Goal: Task Accomplishment & Management: Manage account settings

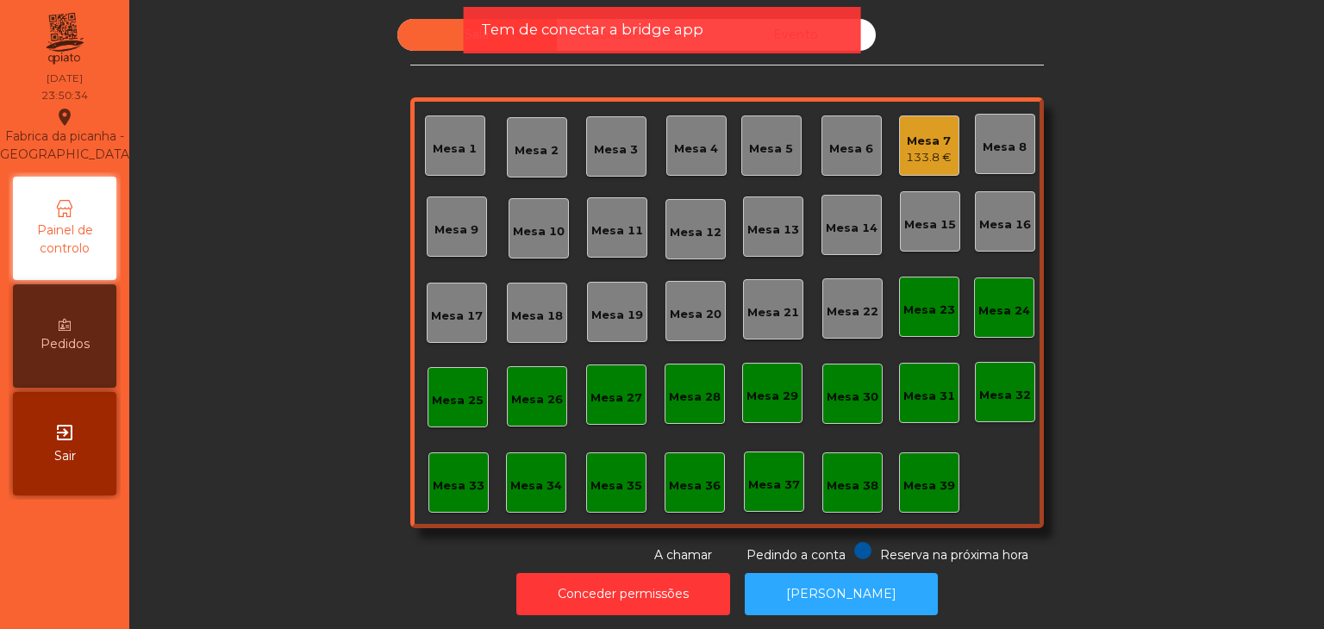
click at [39, 442] on div "exit_to_app Sair" at bounding box center [64, 443] width 103 height 103
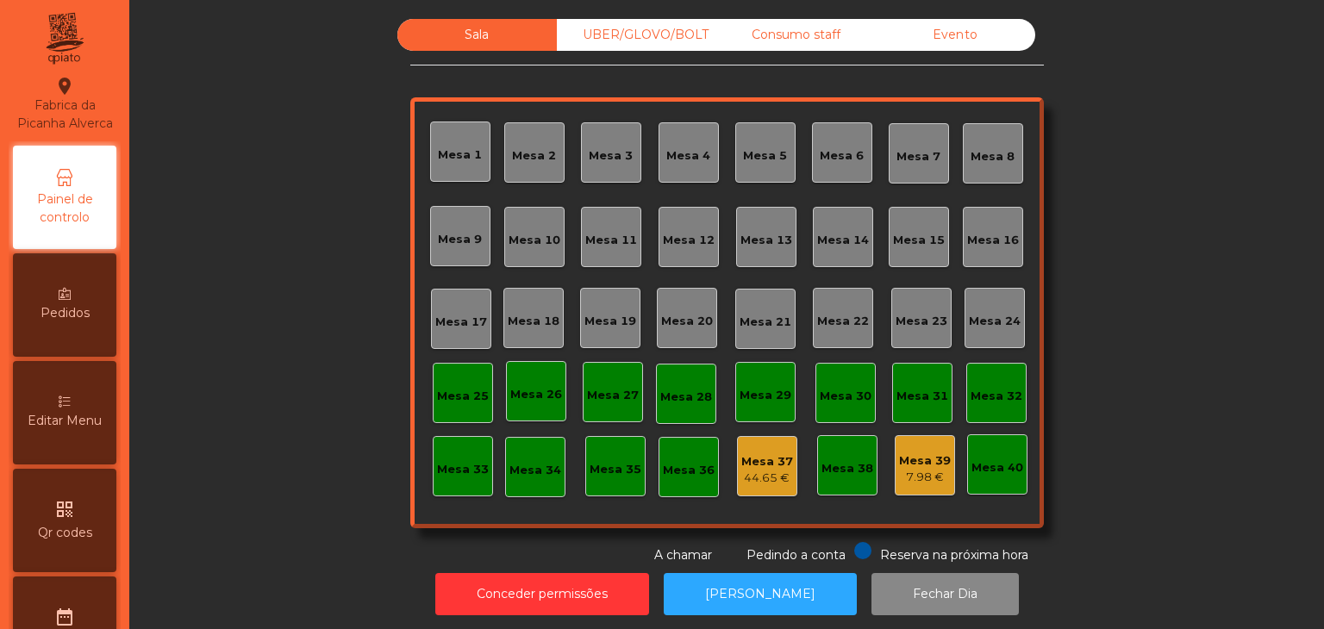
scroll to position [544, 0]
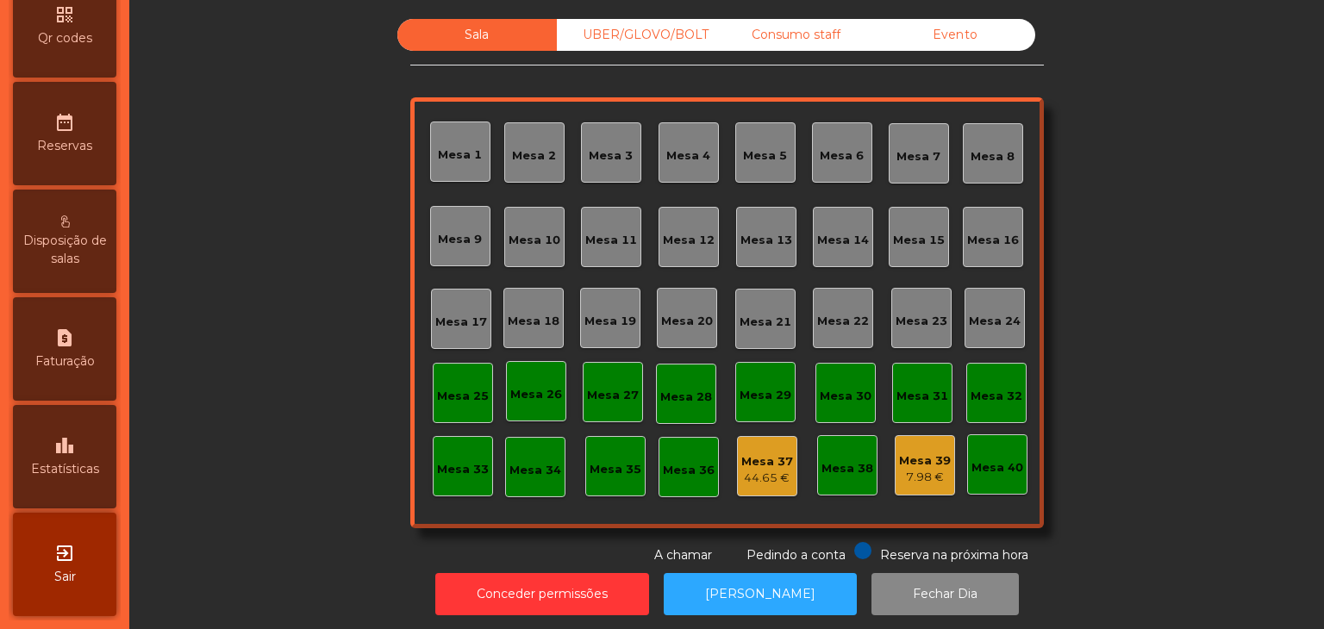
click at [93, 472] on span "Estatísticas" at bounding box center [65, 469] width 68 height 18
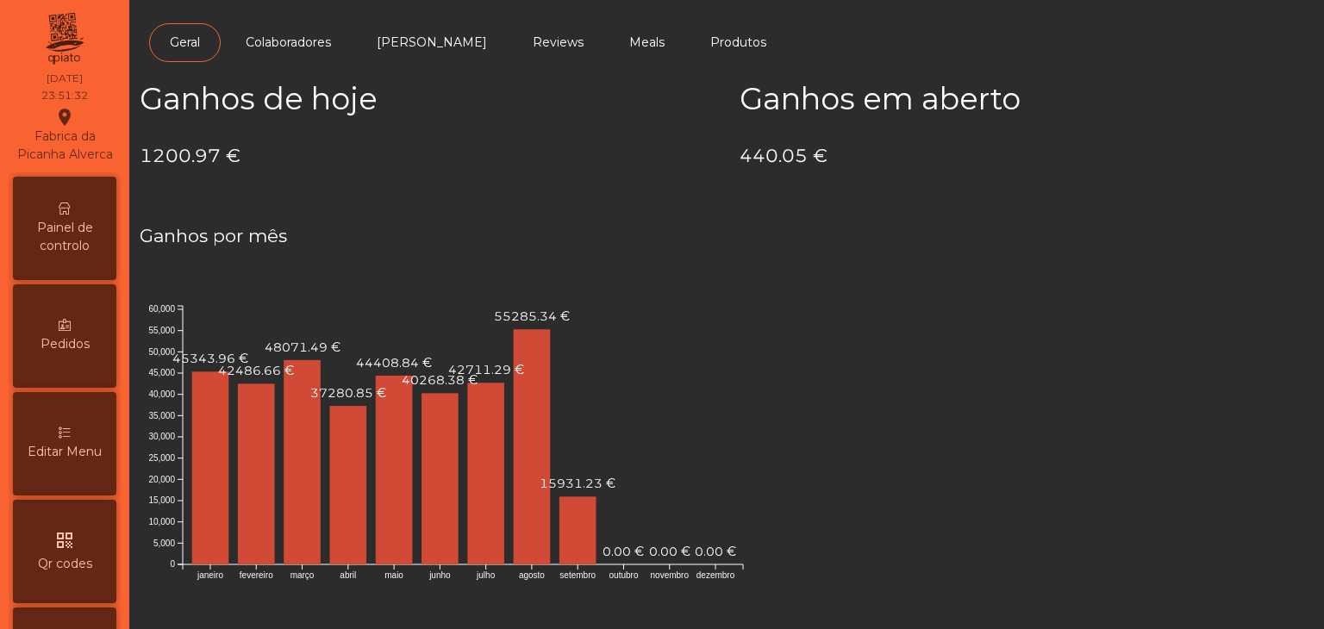
click at [69, 255] on span "Painel de controlo" at bounding box center [64, 237] width 95 height 36
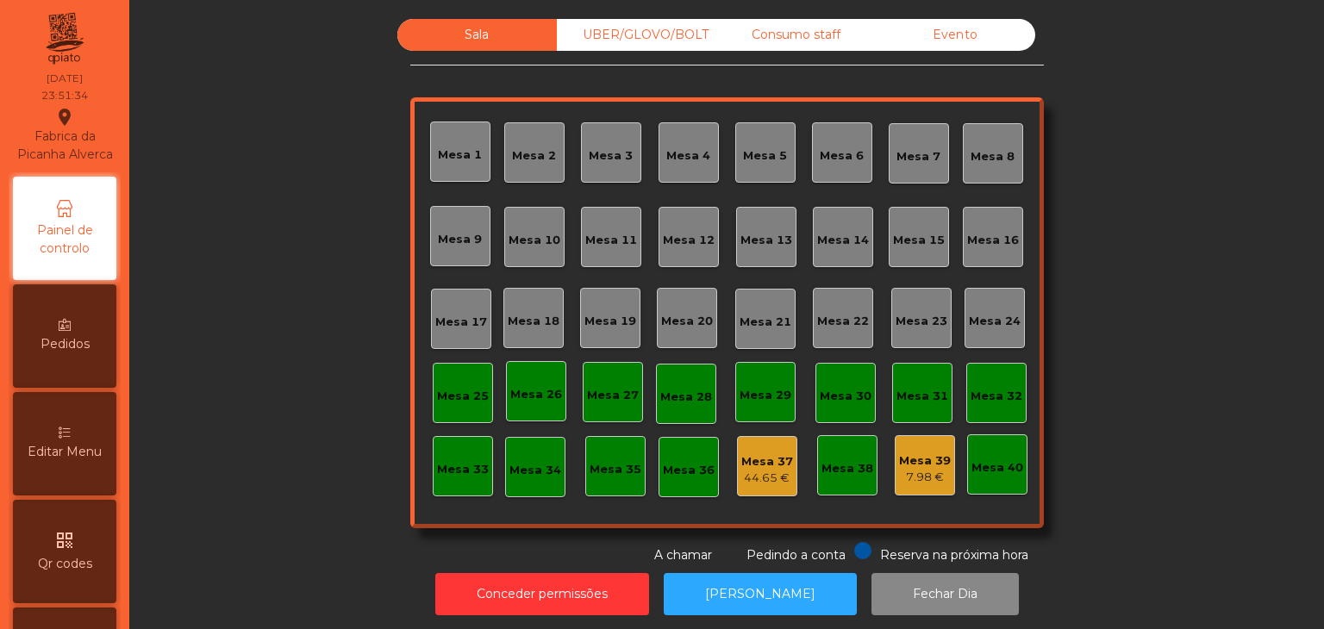
click at [965, 41] on div "Evento" at bounding box center [954, 35] width 159 height 32
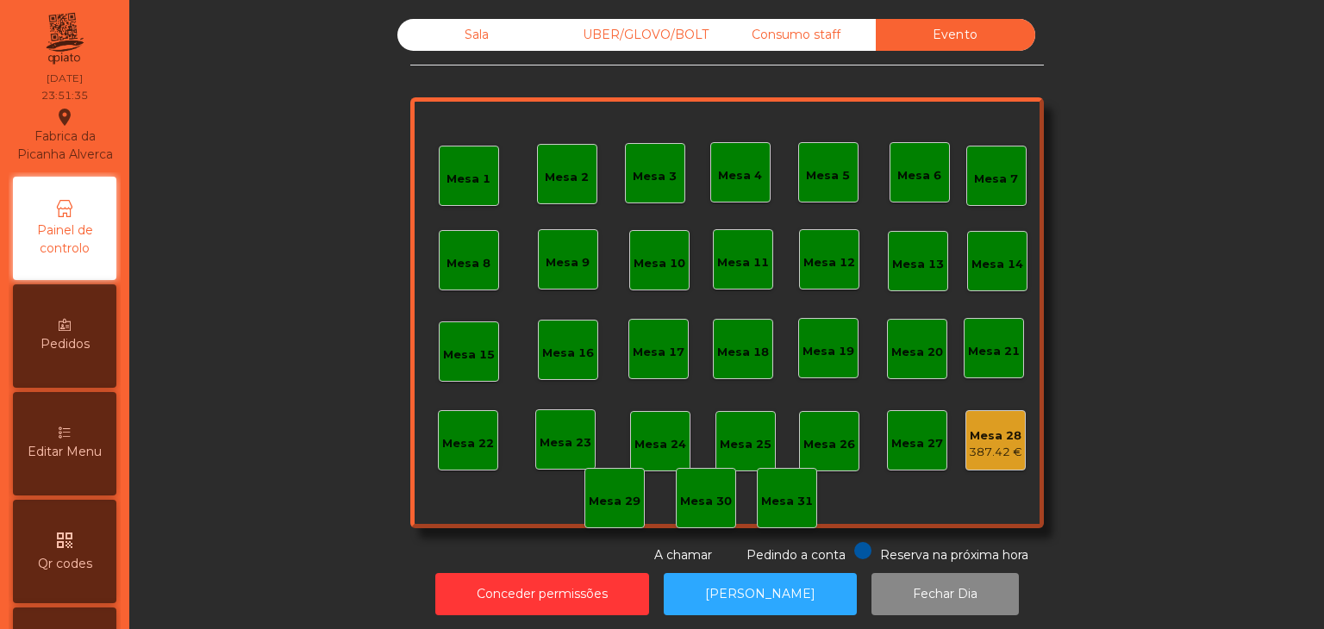
click at [969, 452] on div "387.42 €" at bounding box center [995, 452] width 53 height 17
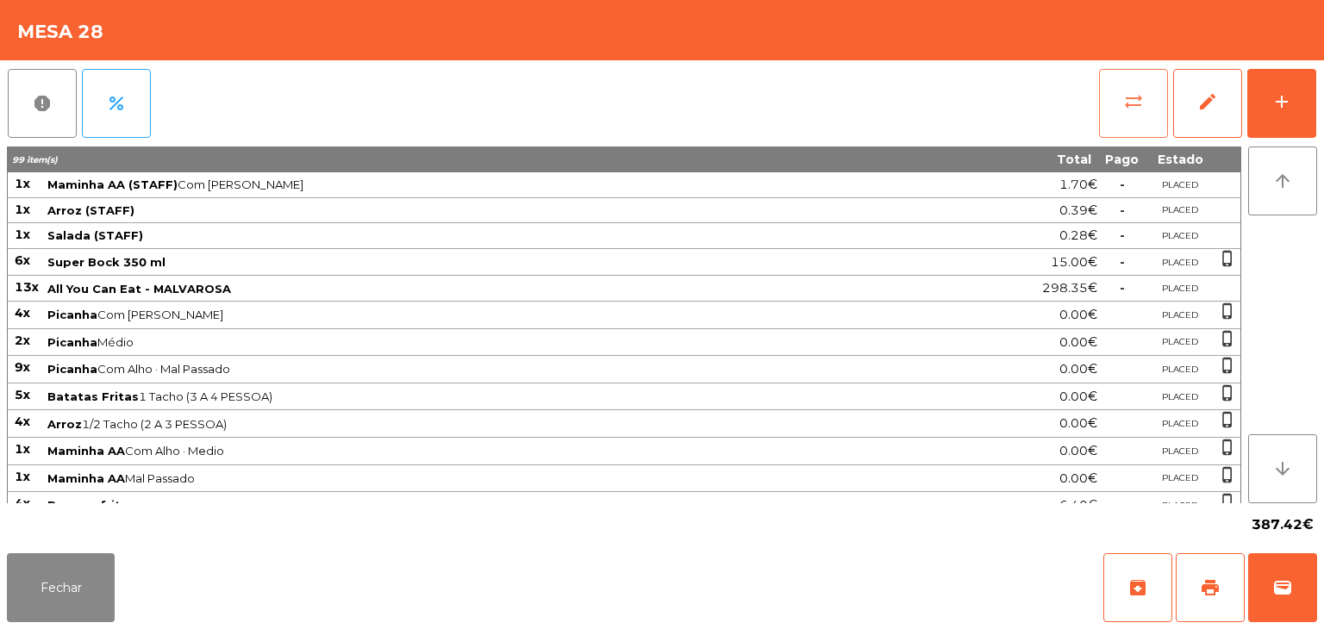
click at [1131, 114] on button "sync_alt" at bounding box center [1133, 103] width 69 height 69
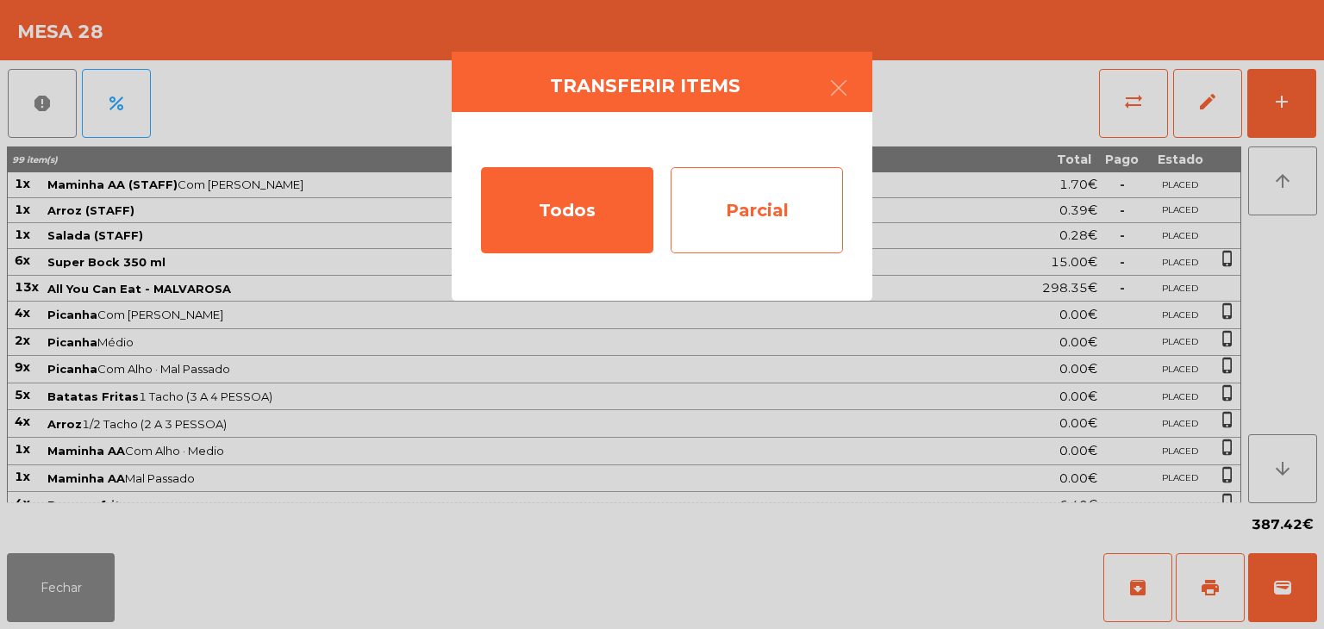
click at [763, 207] on div "Parcial" at bounding box center [756, 210] width 172 height 86
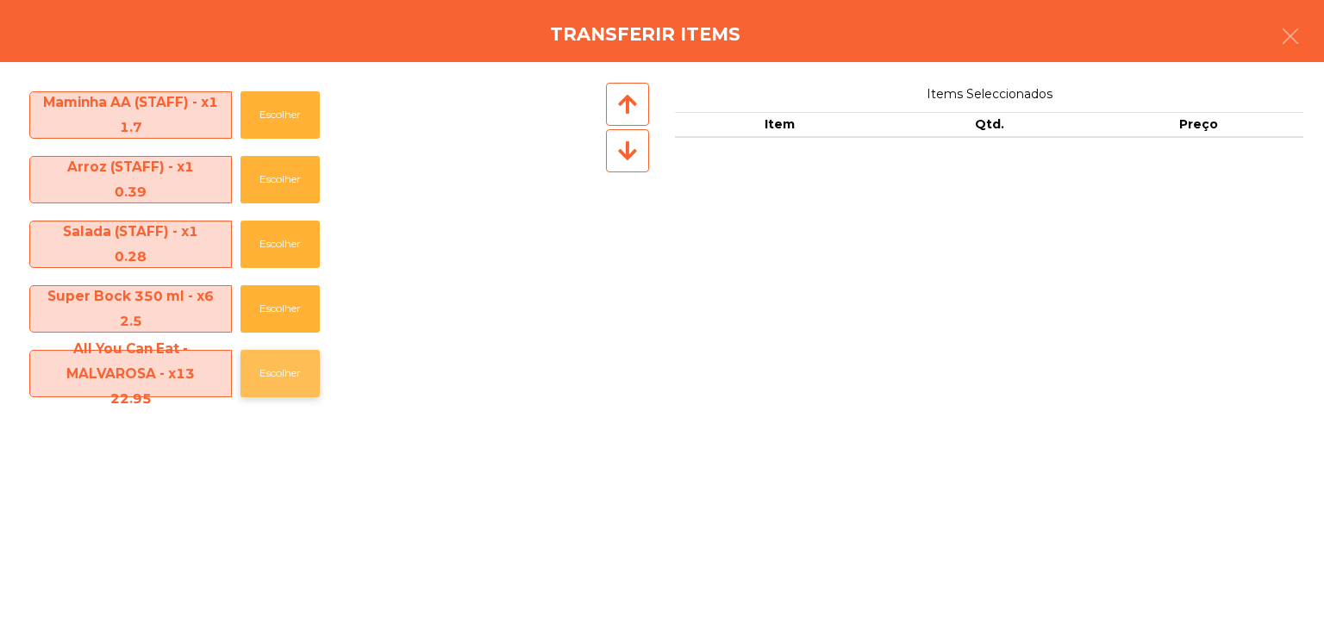
click at [283, 359] on button "Escolher" at bounding box center [279, 373] width 79 height 47
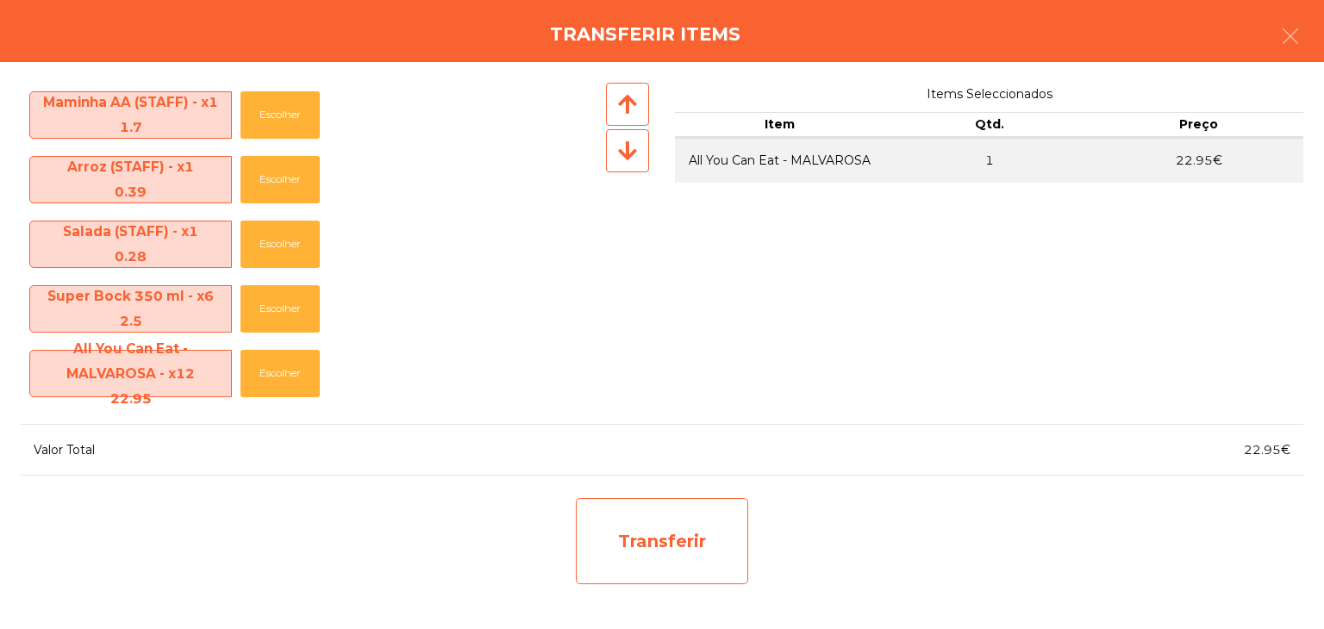
click at [703, 520] on div "Transferir" at bounding box center [662, 541] width 172 height 86
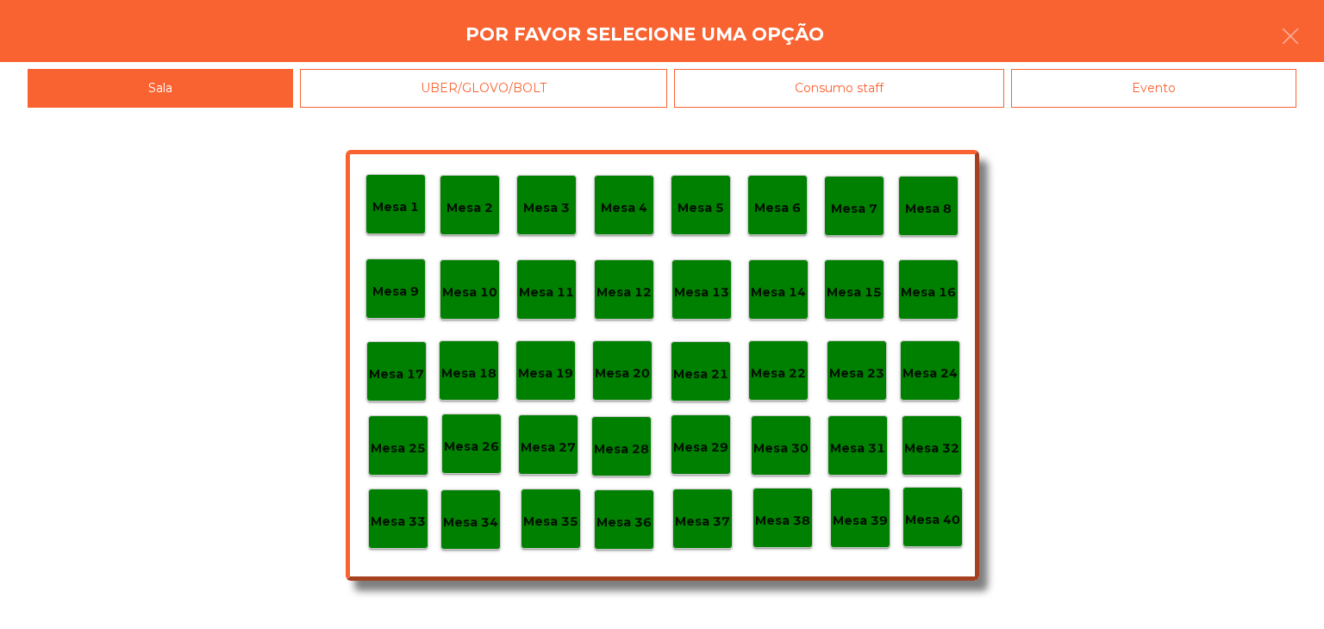
click at [793, 461] on div "Mesa 30" at bounding box center [781, 445] width 60 height 60
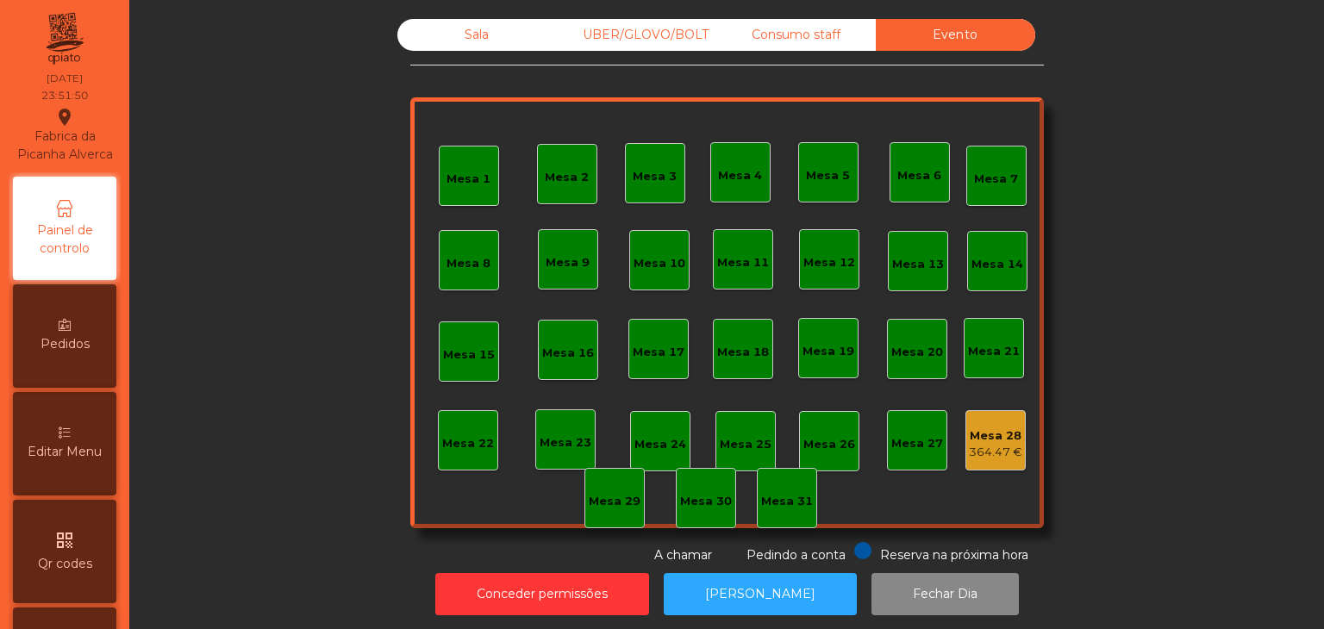
click at [1035, 494] on div "Mesa 1 Mesa 2 Mesa 3 Mesa 4 Mesa 5 Mesa 6 Mesa 7 Mesa 8 Mesa 9 Mesa 10 Mesa 11 …" at bounding box center [726, 312] width 633 height 431
click at [982, 431] on div "Mesa 28" at bounding box center [995, 435] width 53 height 17
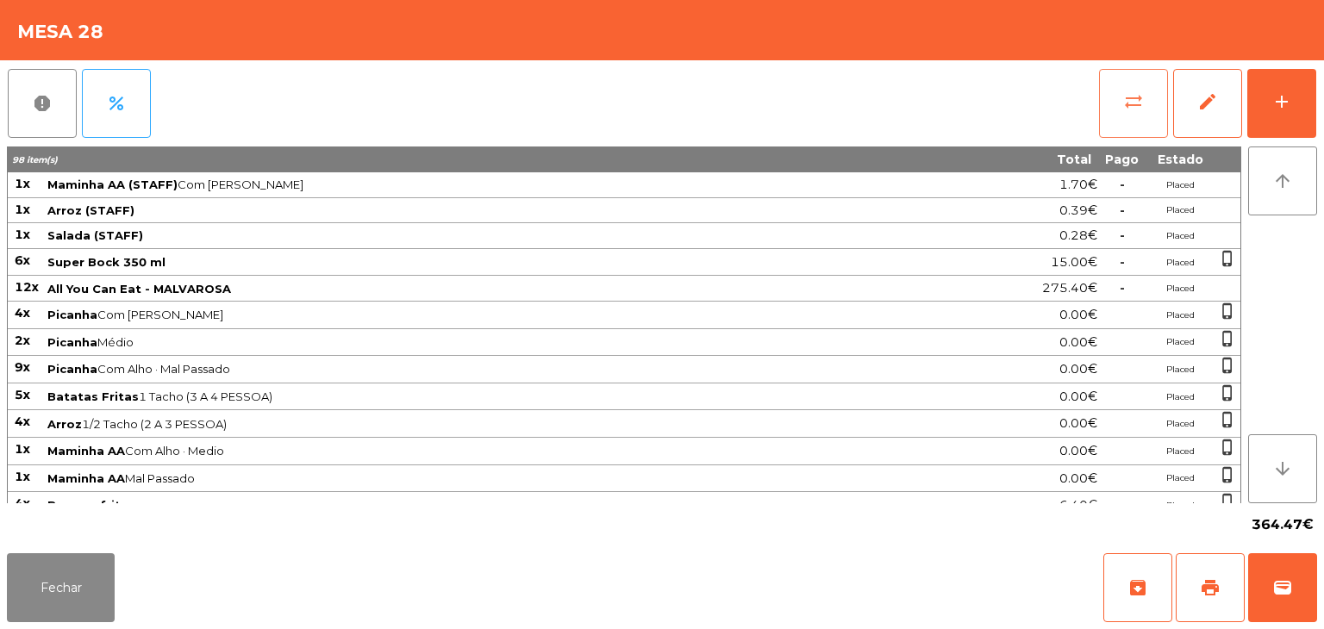
click at [1137, 92] on span "sync_alt" at bounding box center [1133, 101] width 21 height 21
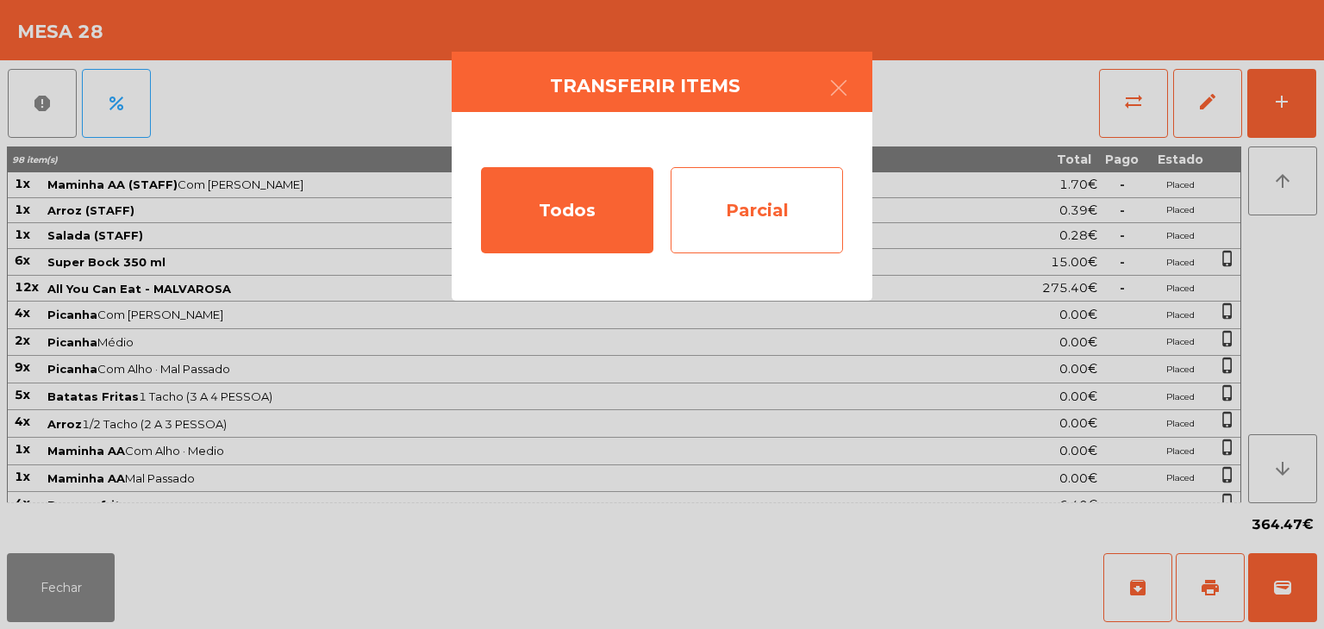
click at [822, 177] on div "Parcial" at bounding box center [756, 210] width 172 height 86
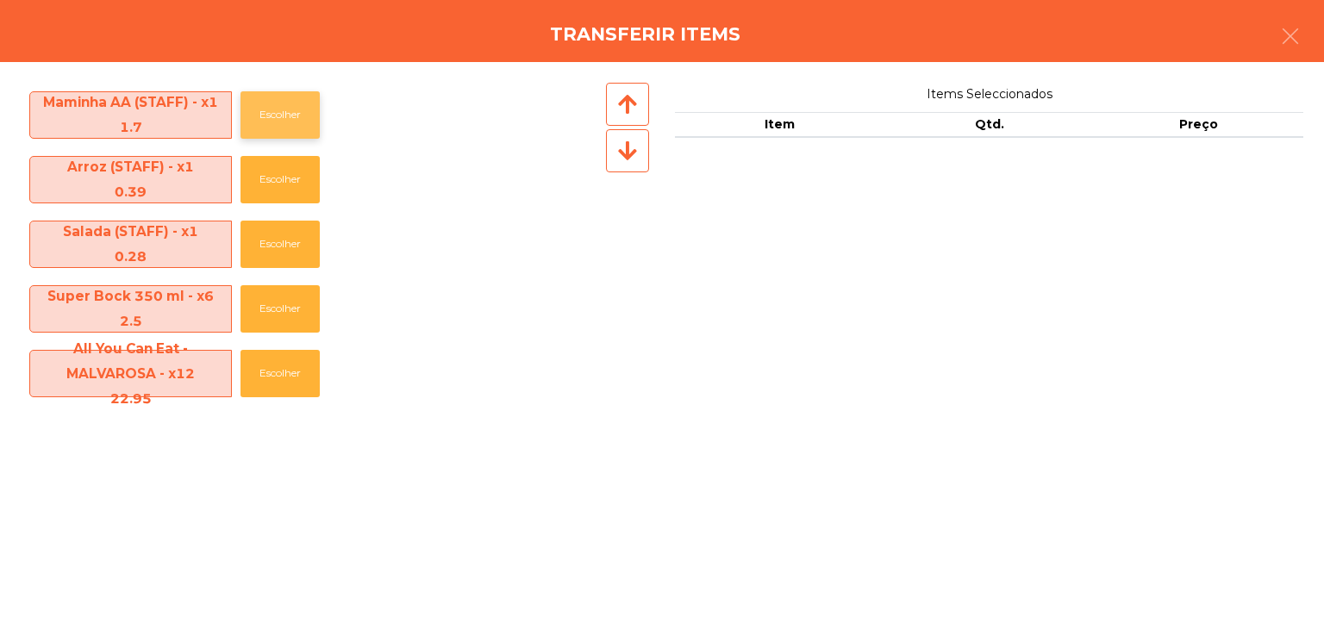
click at [285, 104] on button "Escolher" at bounding box center [279, 114] width 79 height 47
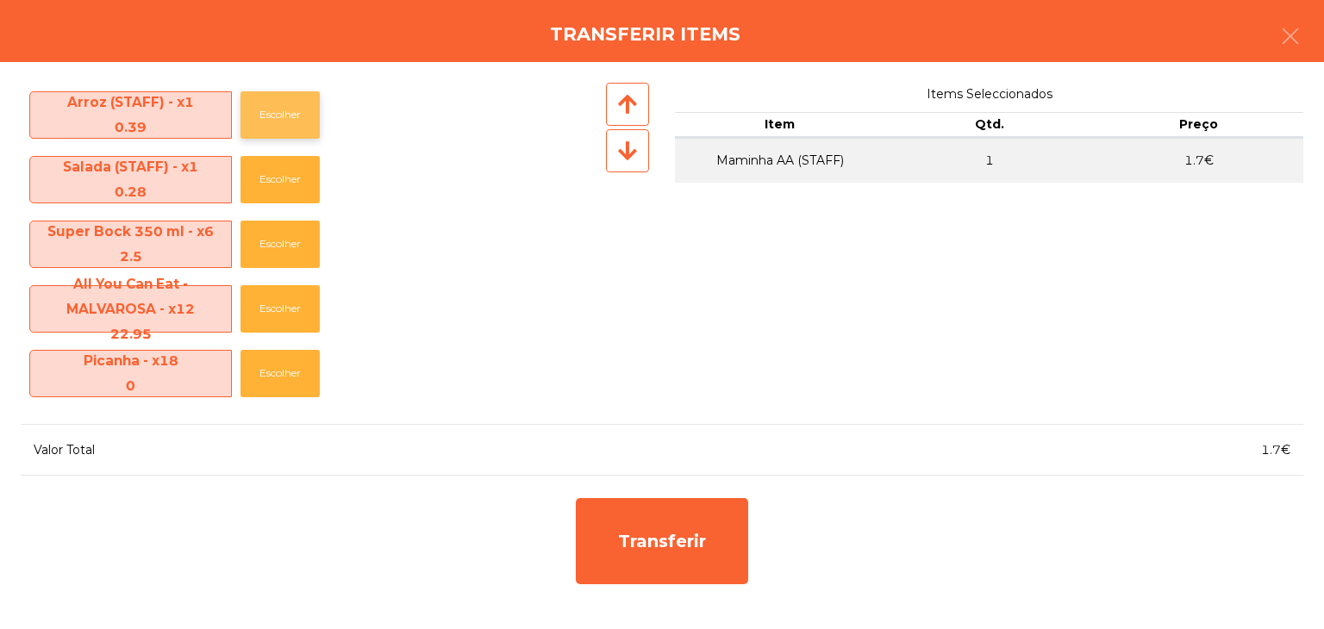
click at [286, 104] on button "Escolher" at bounding box center [279, 114] width 79 height 47
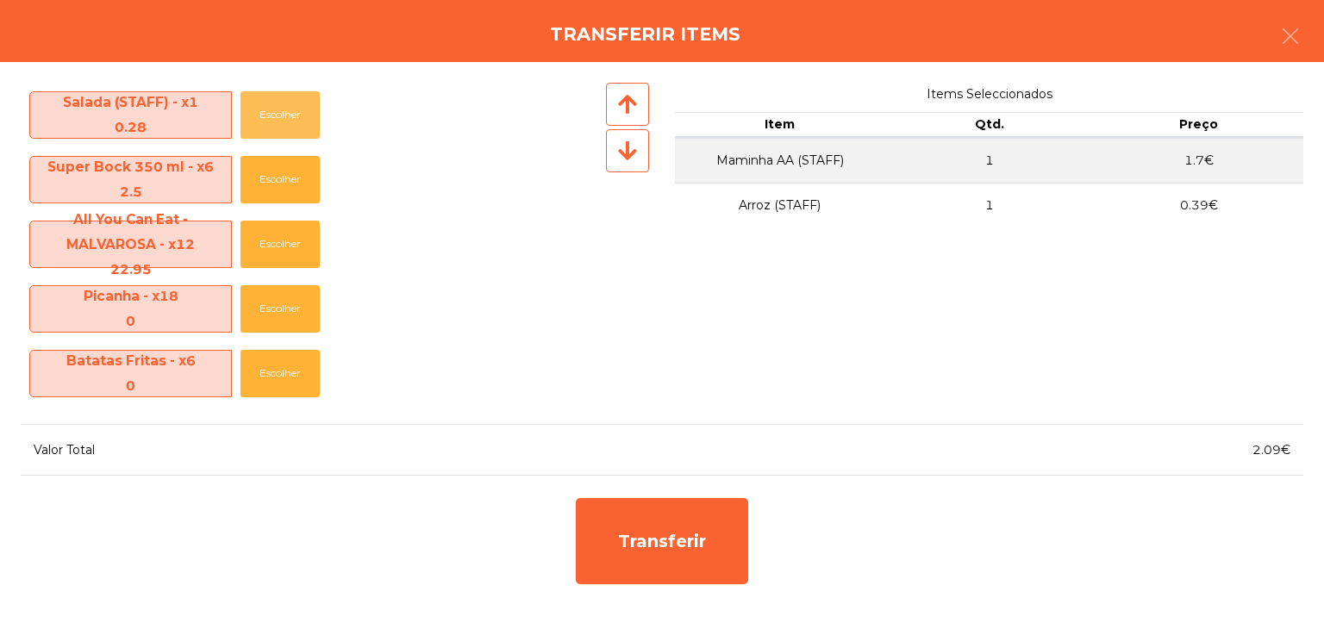
click at [286, 104] on button "Escolher" at bounding box center [279, 114] width 79 height 47
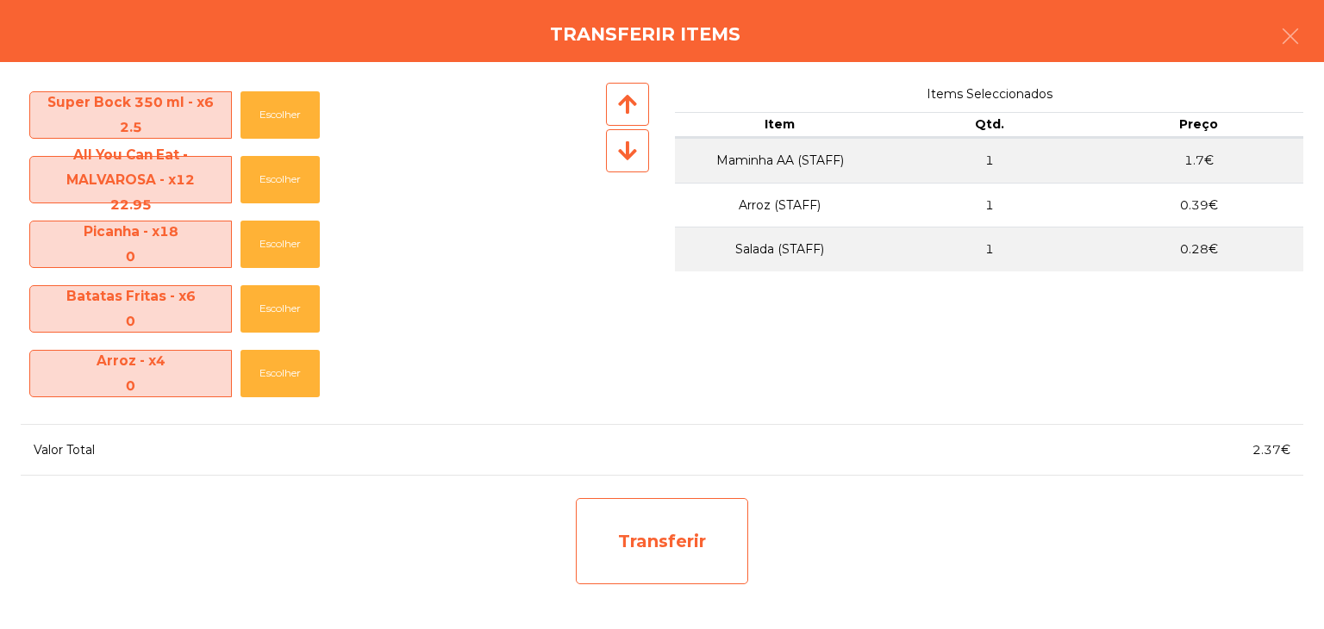
click at [631, 539] on div "Transferir" at bounding box center [662, 541] width 172 height 86
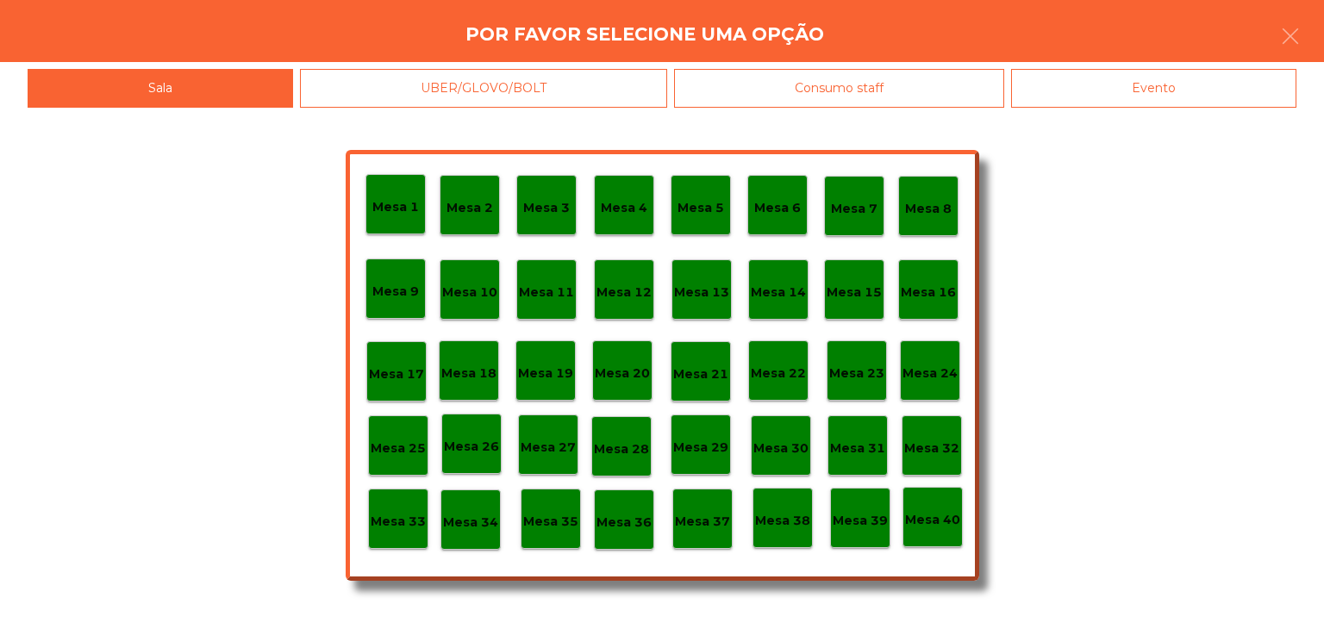
click at [782, 462] on div "Mesa 30" at bounding box center [781, 445] width 60 height 60
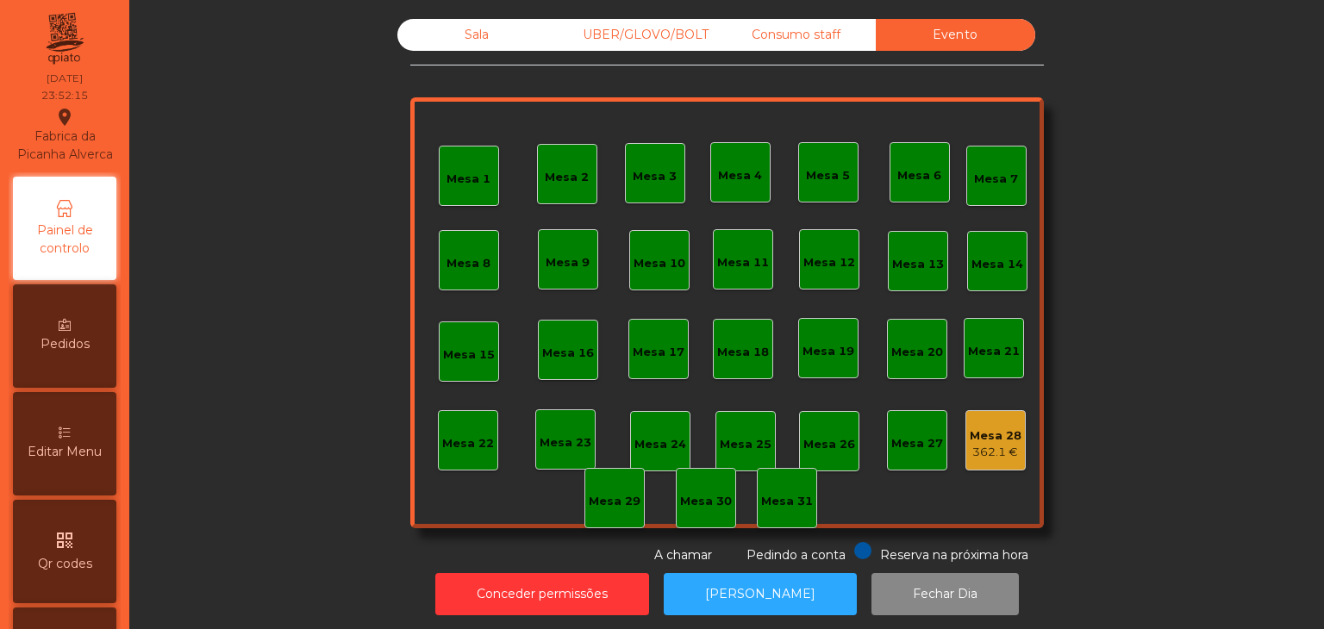
click at [993, 450] on div "362.1 €" at bounding box center [995, 452] width 52 height 17
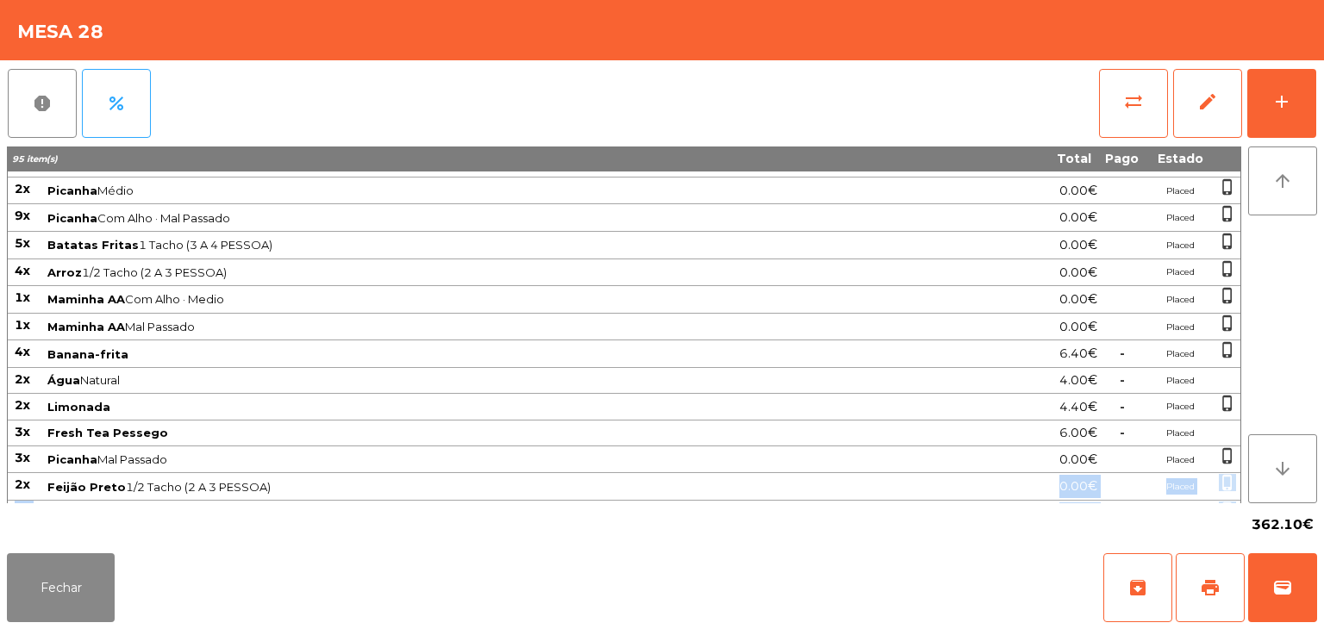
drag, startPoint x: 1230, startPoint y: 511, endPoint x: 982, endPoint y: 495, distance: 247.8
click at [982, 495] on app-items-list "report percent sync_alt edit add 95 item(s) Total Pago Estado 6x Super Bock 350…" at bounding box center [662, 303] width 1310 height 486
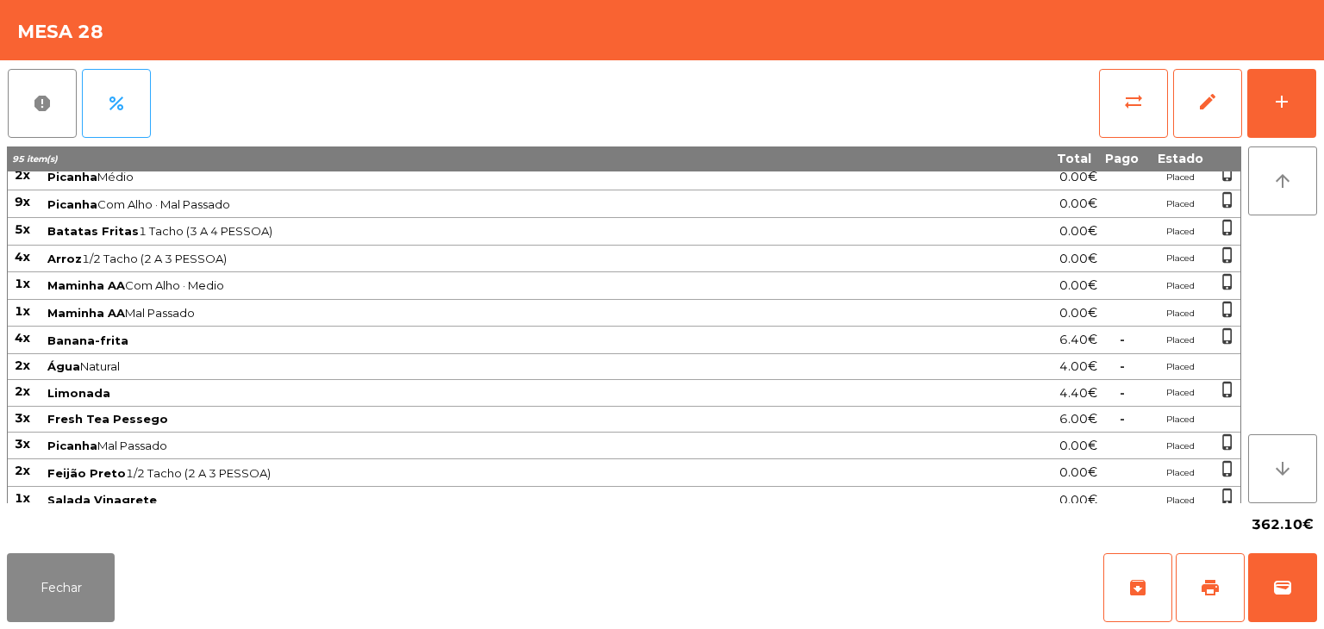
click at [931, 564] on div "Fechar archive print wallet" at bounding box center [662, 587] width 1324 height 83
click at [1314, 578] on button "wallet" at bounding box center [1282, 587] width 69 height 69
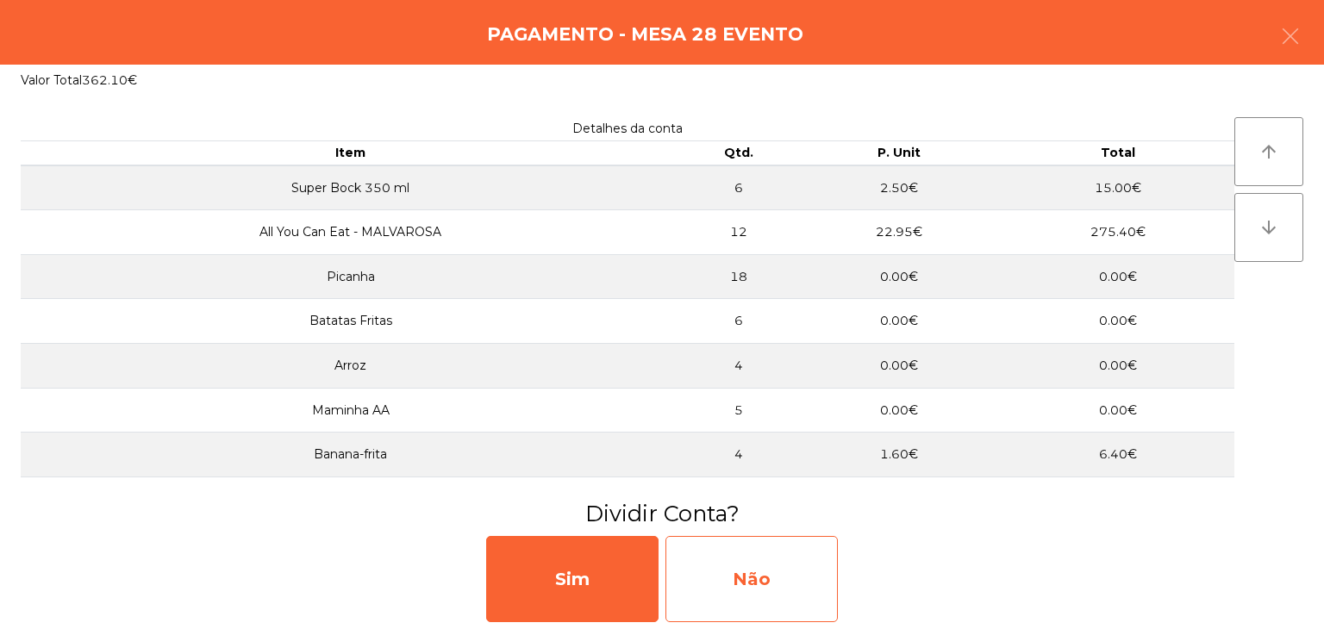
click at [754, 576] on div "Não" at bounding box center [751, 579] width 172 height 86
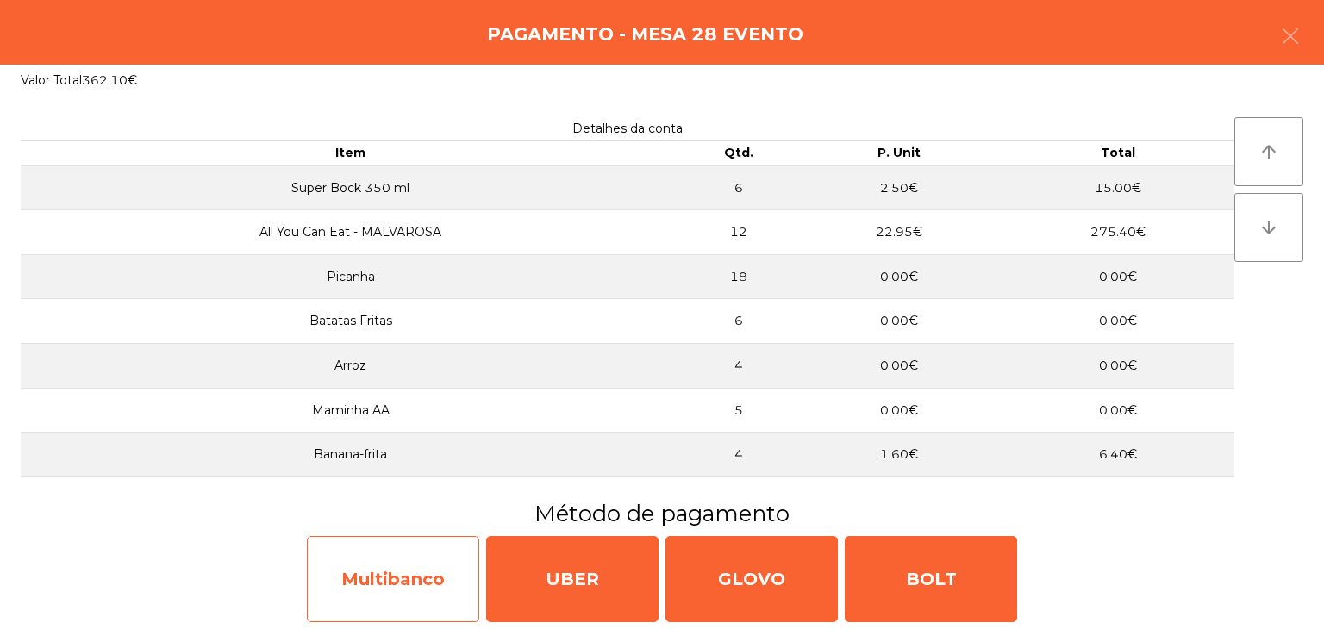
click at [401, 562] on div "Multibanco" at bounding box center [393, 579] width 172 height 86
select select "**"
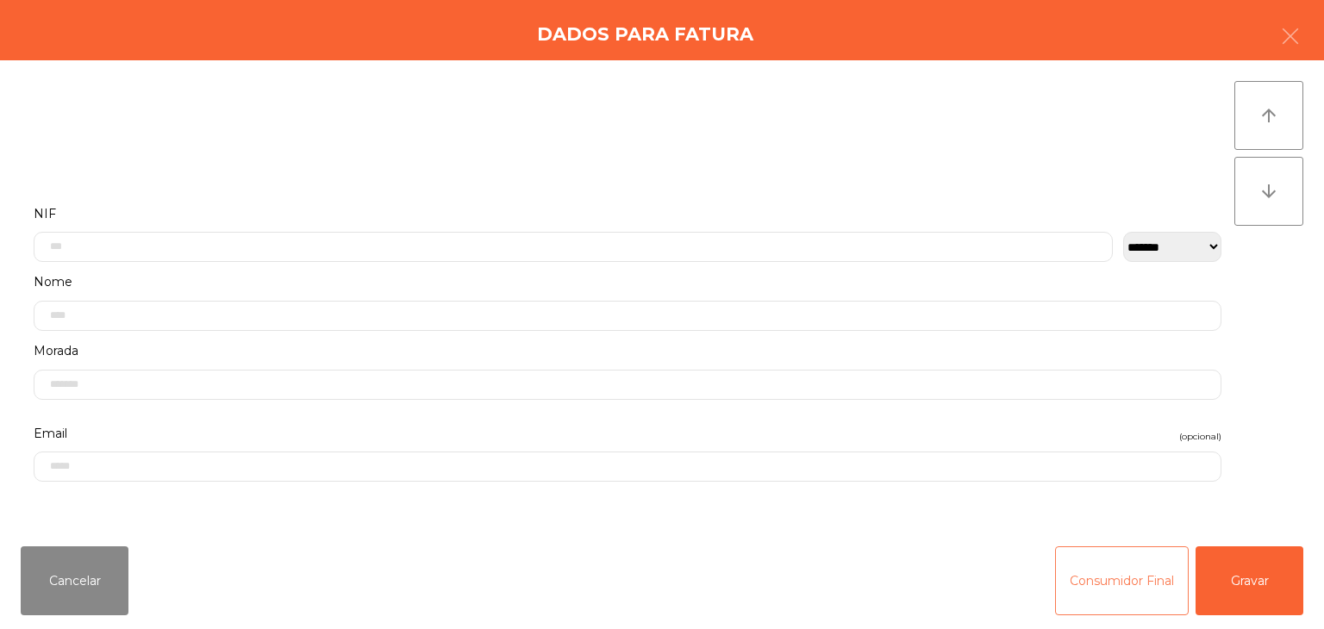
click at [1107, 592] on button "Consumidor Final" at bounding box center [1122, 580] width 134 height 69
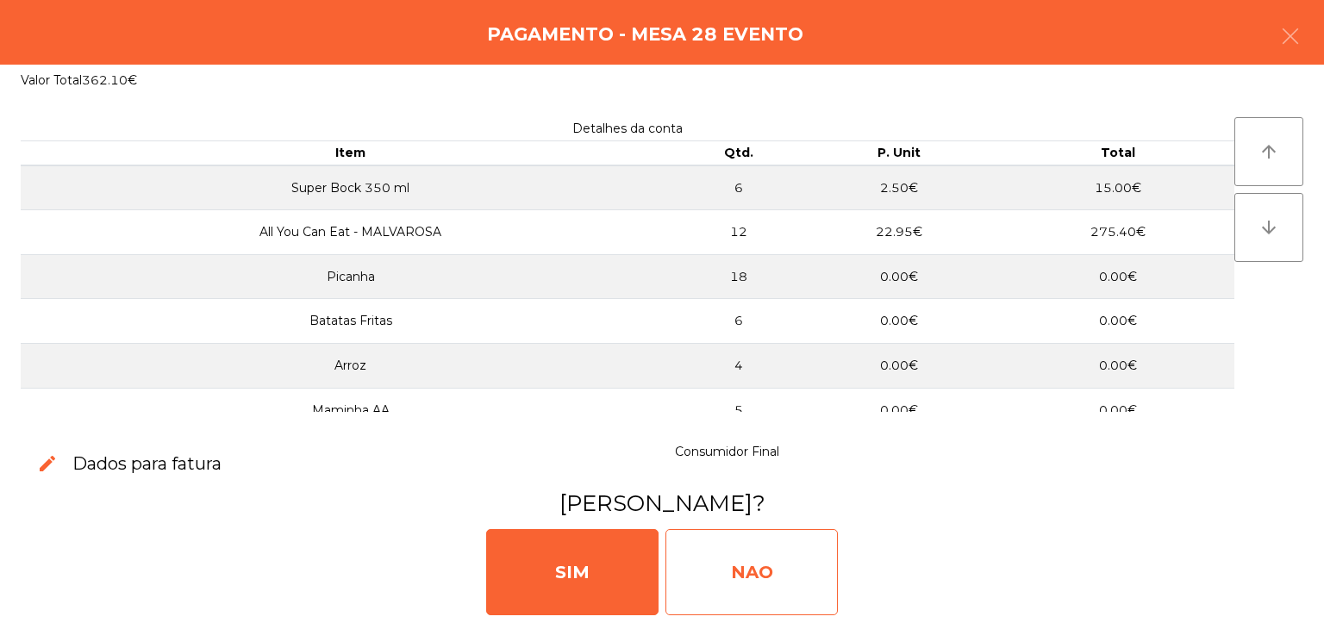
click at [771, 556] on div "NAO" at bounding box center [751, 572] width 172 height 86
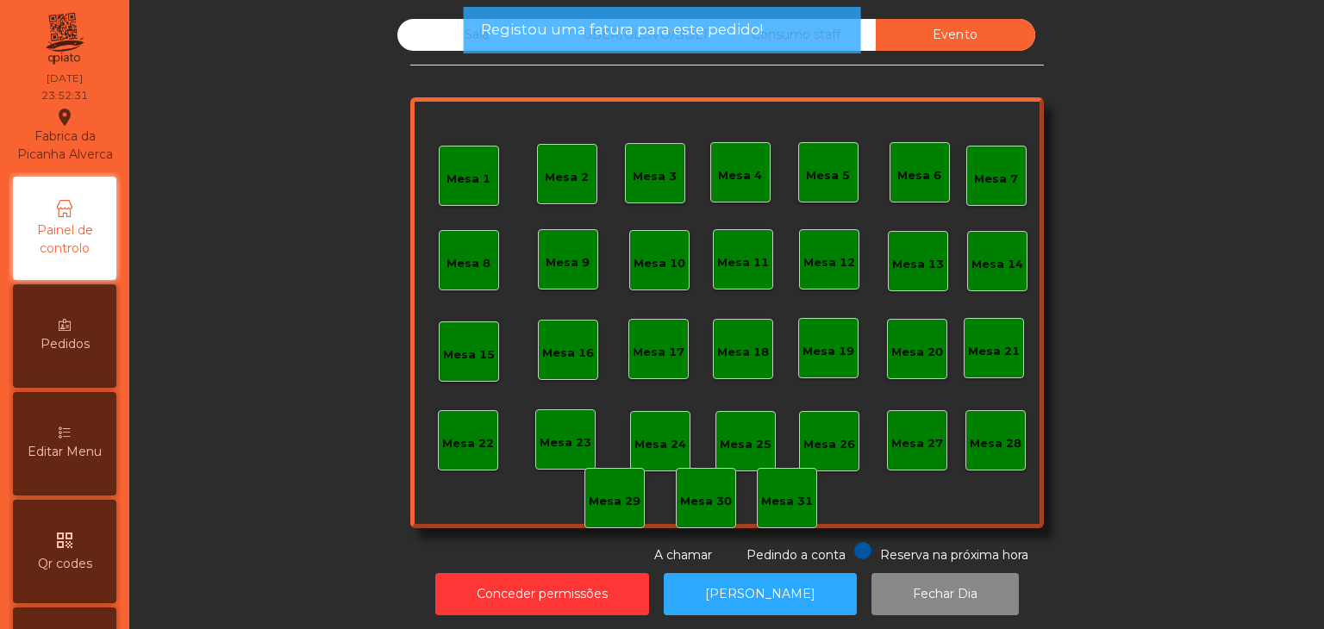
click at [477, 44] on div "Registou uma fatura para este pedido!" at bounding box center [662, 30] width 397 height 47
click at [515, 42] on div "Registou uma fatura para este pedido!" at bounding box center [662, 30] width 397 height 47
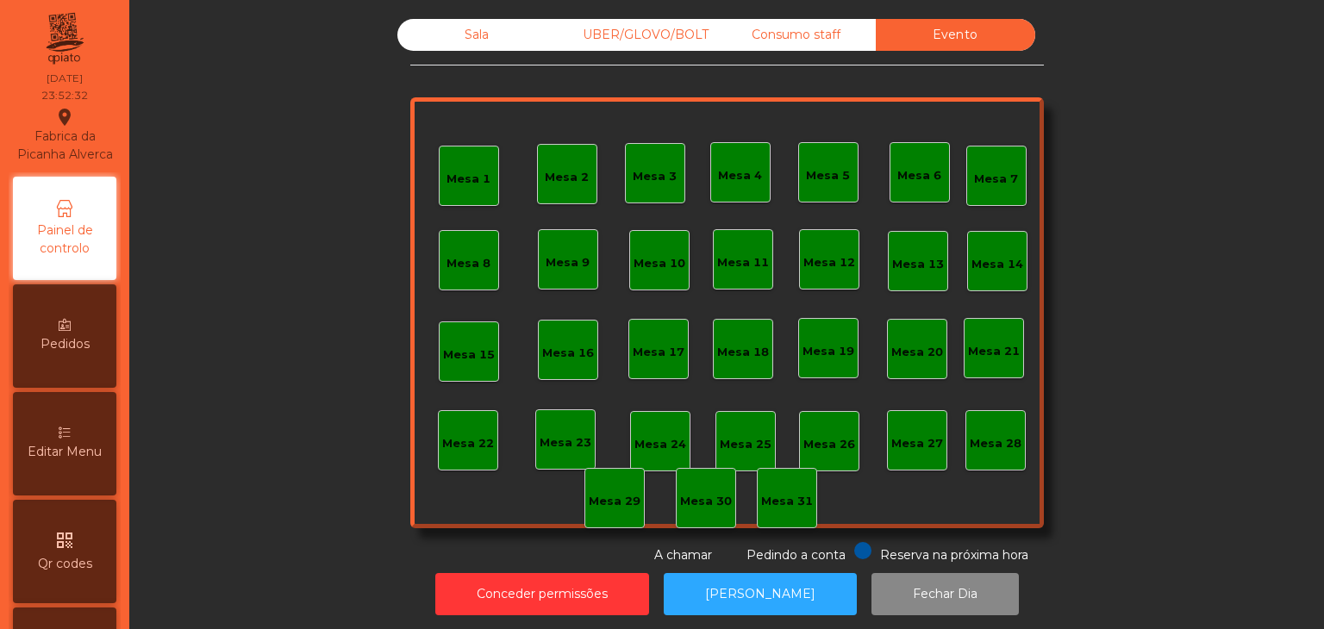
click at [475, 32] on div "Sala" at bounding box center [476, 35] width 159 height 32
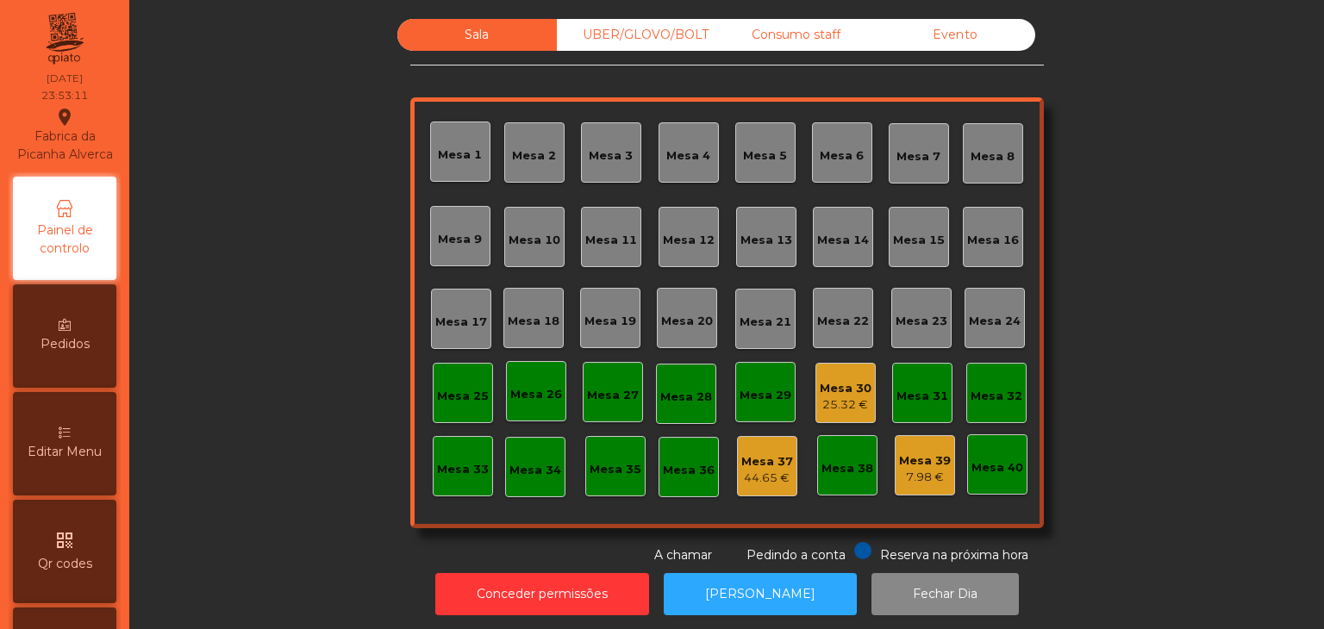
click at [844, 411] on div "25.32 €" at bounding box center [845, 404] width 52 height 17
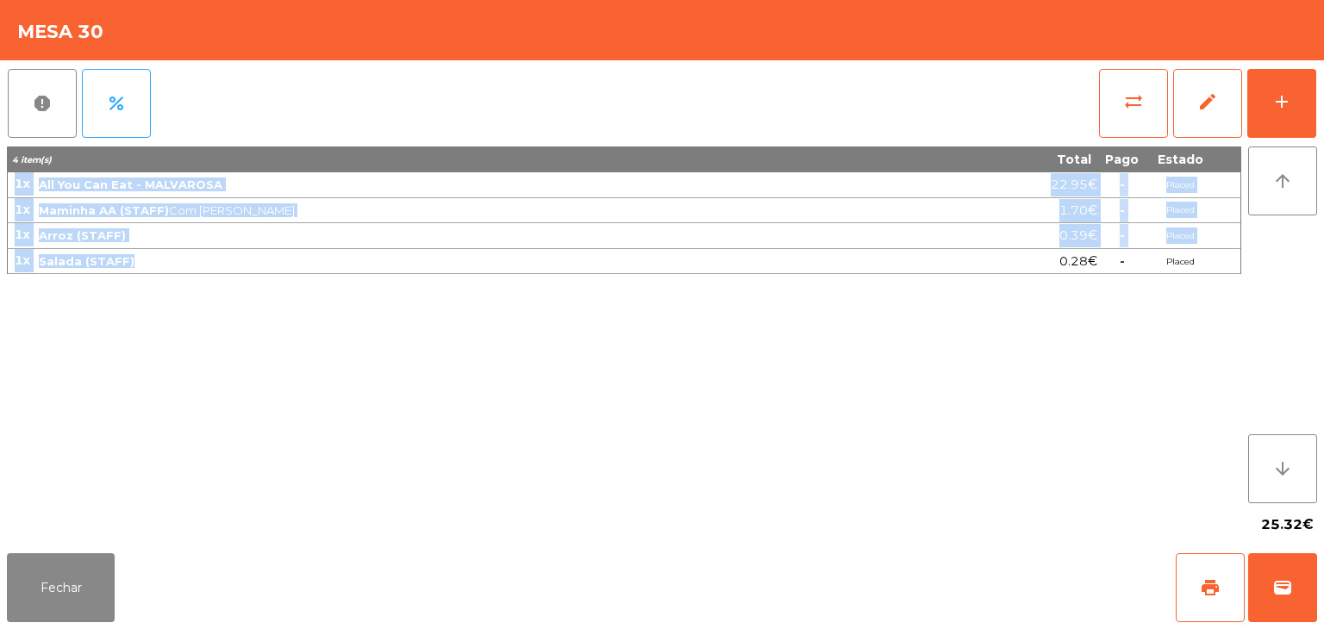
click at [129, 263] on tbody "1x All You Can Eat - MALVAROSA 22.95€ - Placed 1x Maminha AA (STAFF) Com Alho ·…" at bounding box center [624, 223] width 1232 height 102
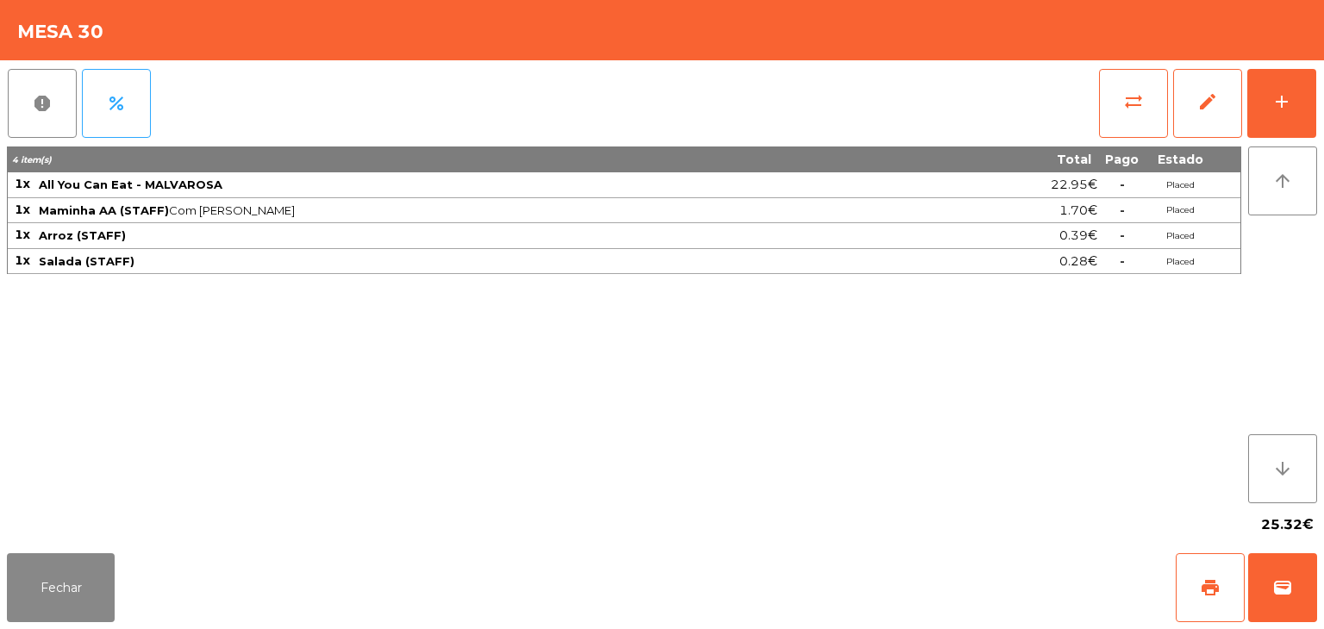
drag, startPoint x: 1203, startPoint y: 260, endPoint x: 17, endPoint y: 184, distance: 1188.1
click at [17, 184] on span "1x" at bounding box center [23, 184] width 16 height 16
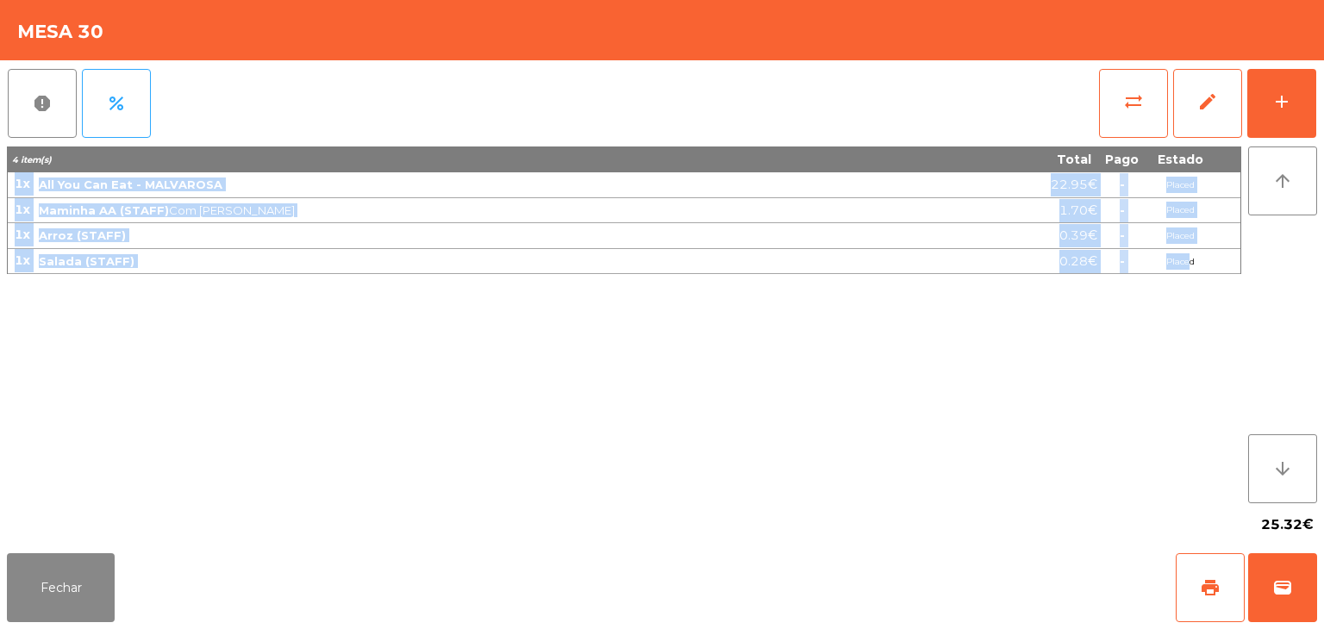
drag, startPoint x: 17, startPoint y: 184, endPoint x: 1190, endPoint y: 257, distance: 1175.0
click at [1190, 257] on tbody "1x All You Can Eat - MALVAROSA 22.95€ - Placed 1x Maminha AA (STAFF) Com Alho ·…" at bounding box center [624, 223] width 1232 height 102
copy tbody "1x All You Can Eat - MALVAROSA 22.95€ - Placed 1x Maminha AA (STAFF) Com Alho ·…"
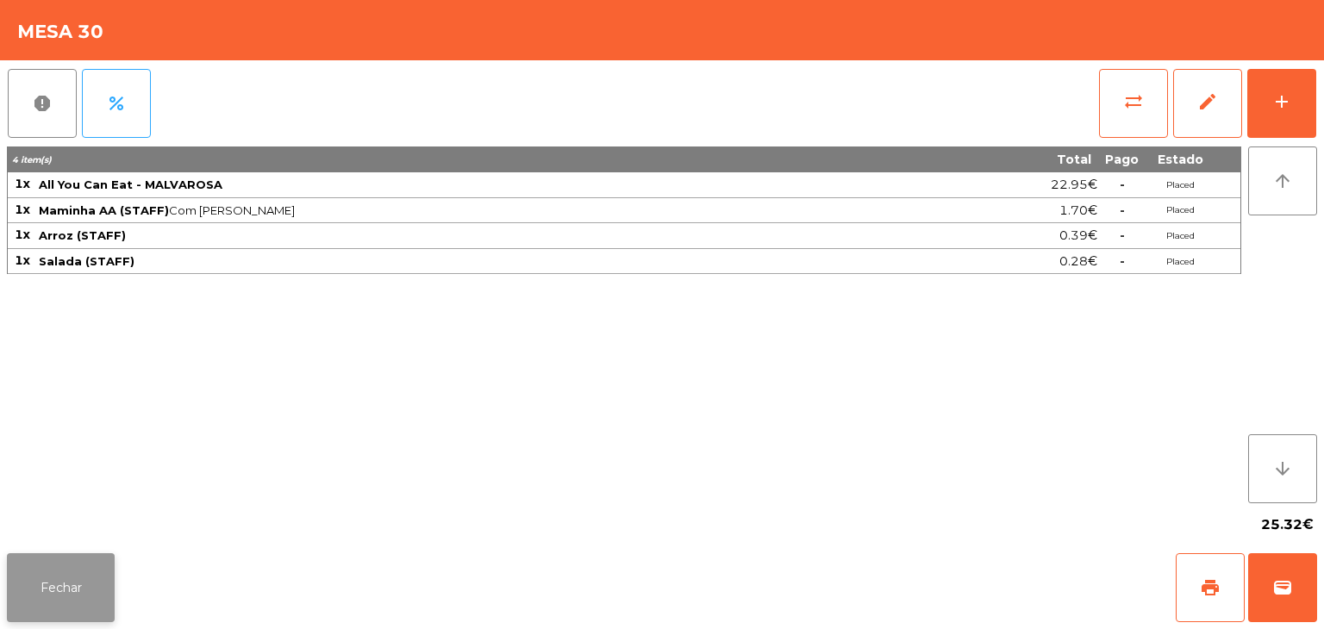
click at [50, 599] on button "Fechar" at bounding box center [61, 587] width 108 height 69
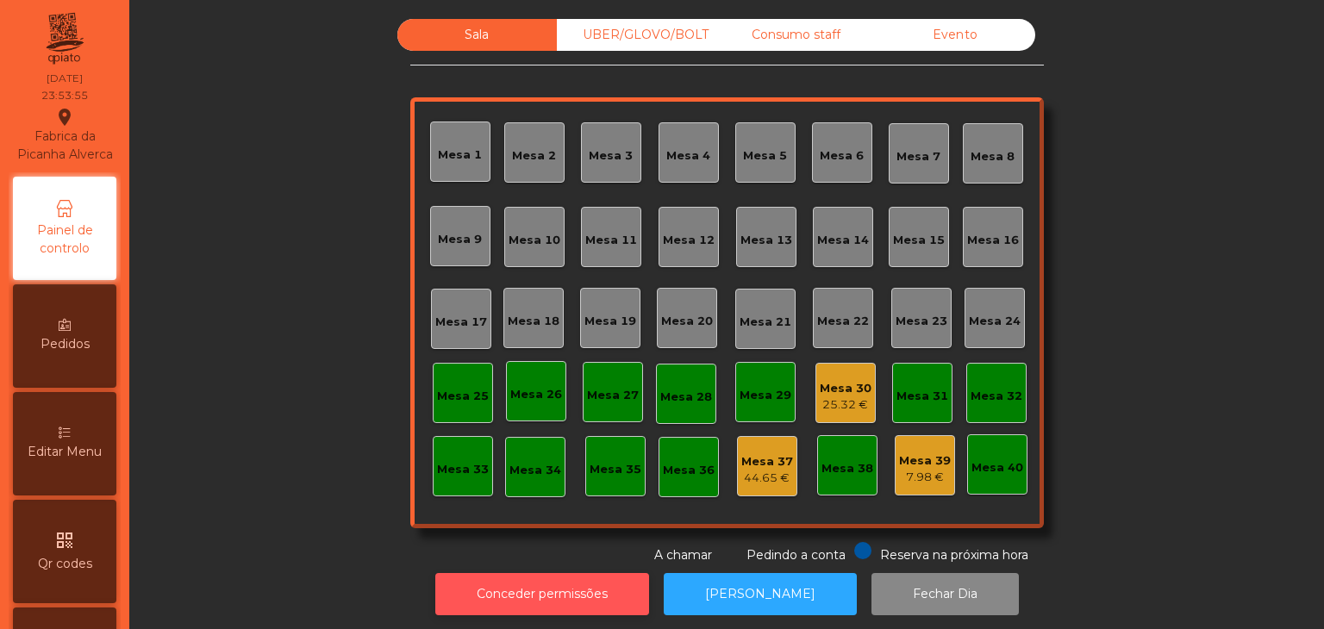
click at [550, 589] on button "Conceder permissões" at bounding box center [542, 594] width 214 height 42
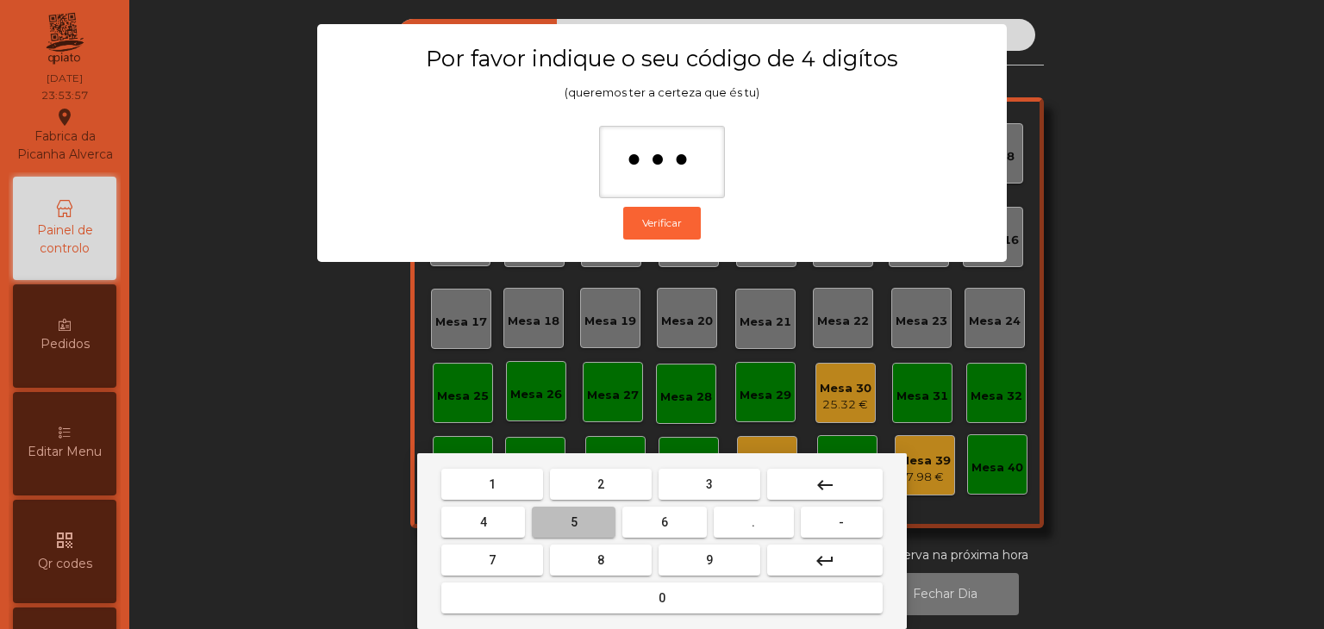
type input "****"
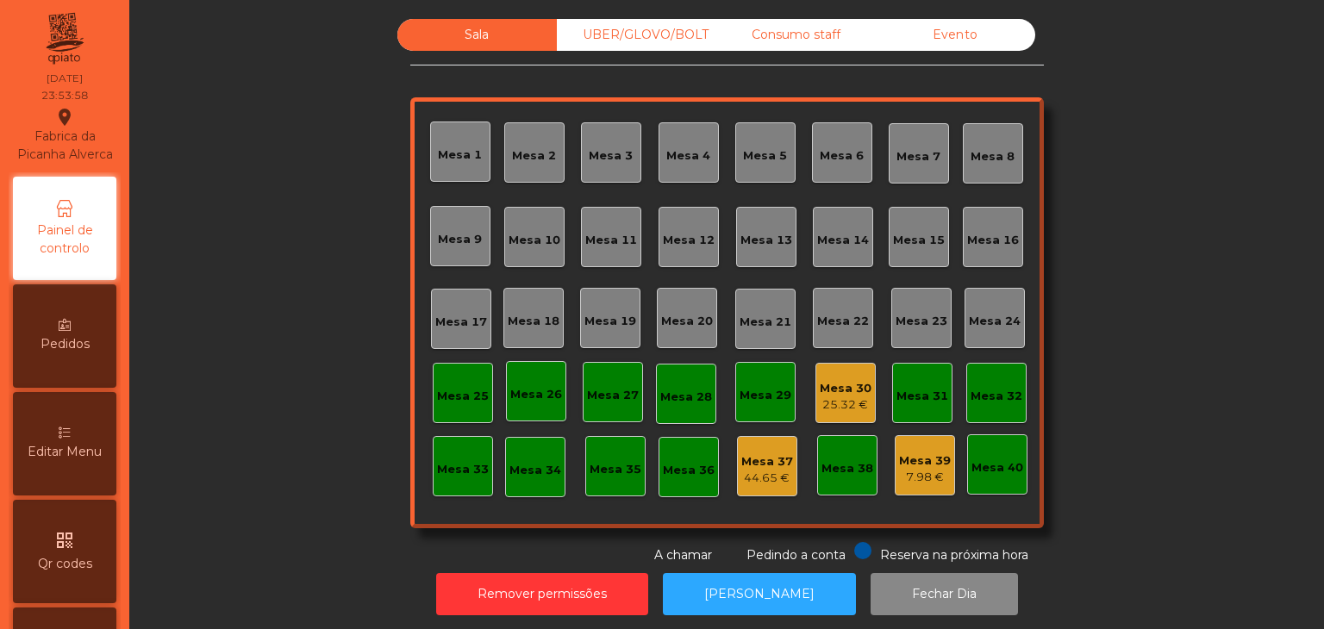
click at [841, 409] on div "25.32 €" at bounding box center [845, 404] width 52 height 17
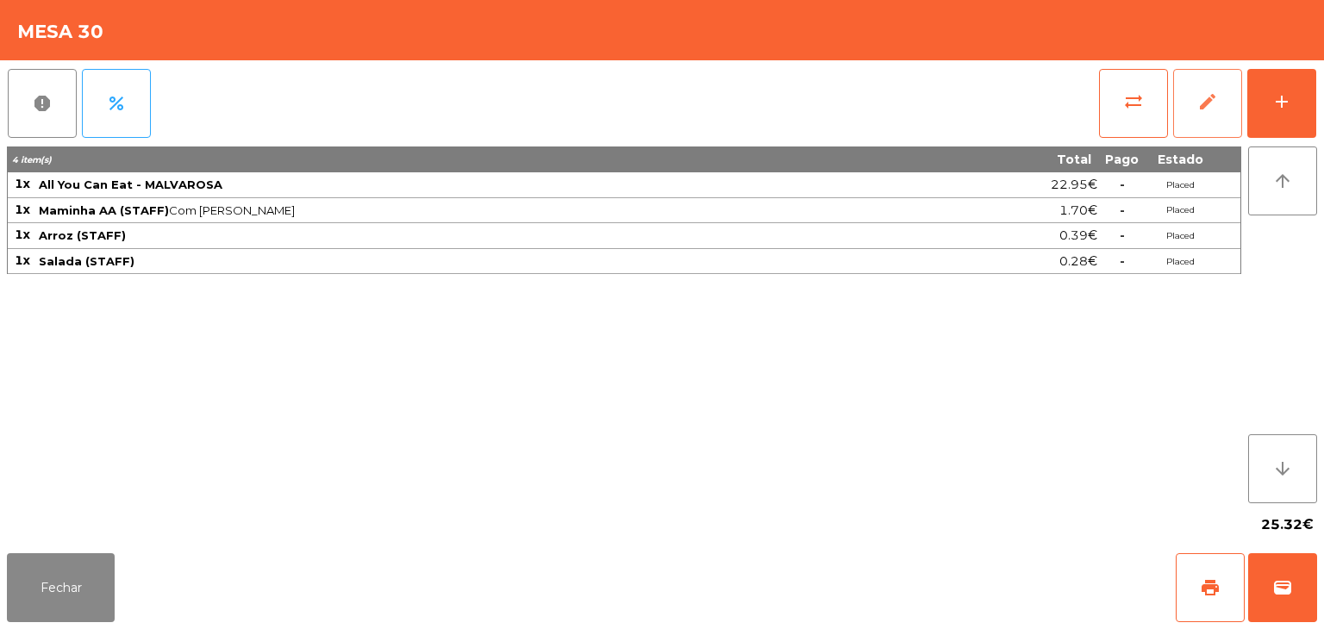
click at [1228, 115] on button "edit" at bounding box center [1207, 103] width 69 height 69
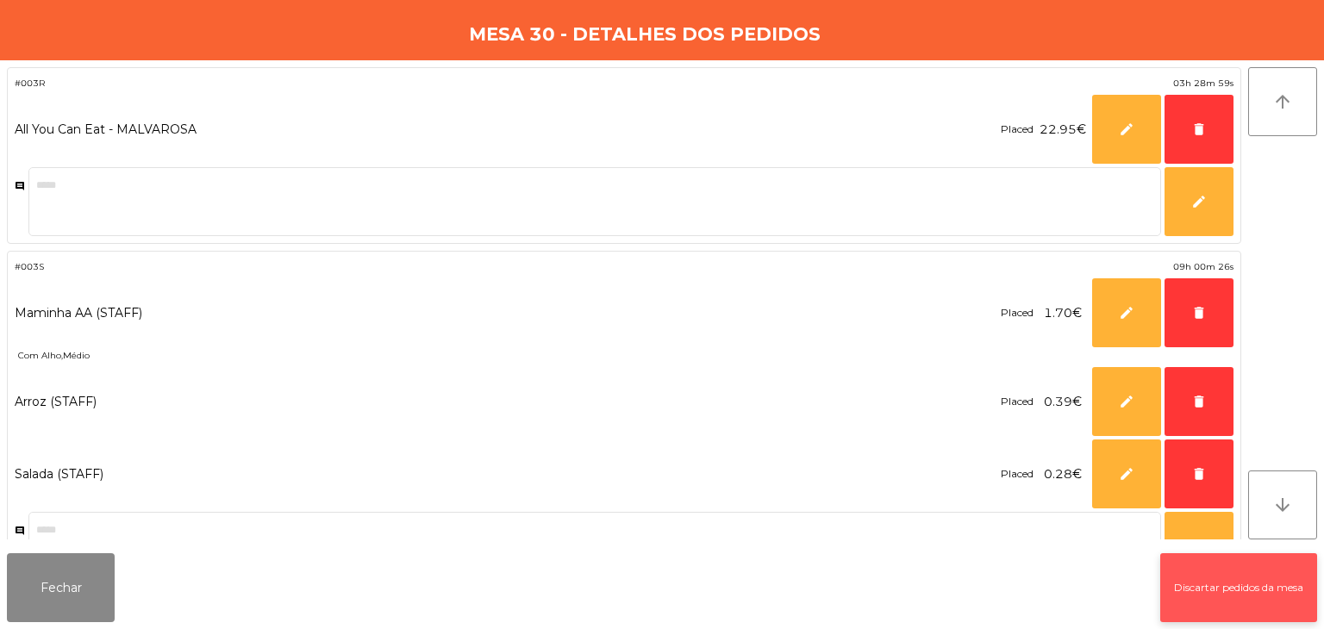
click at [1222, 574] on button "Discartar pedidos da mesa" at bounding box center [1238, 587] width 157 height 69
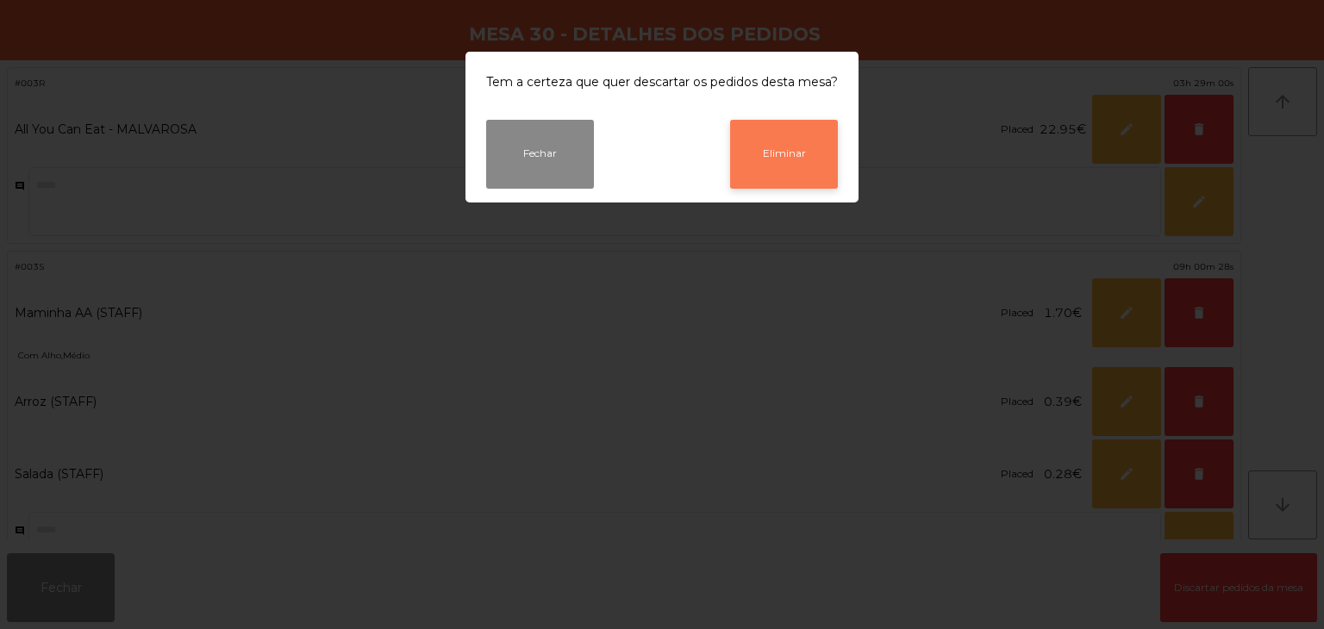
click at [798, 163] on button "Eliminar" at bounding box center [784, 154] width 108 height 69
